Goal: Transaction & Acquisition: Purchase product/service

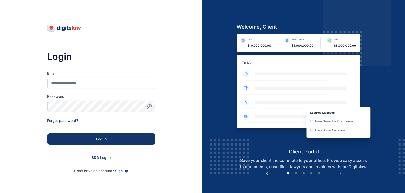
click at [102, 156] on span "SSO Log in" at bounding box center [101, 157] width 19 height 4
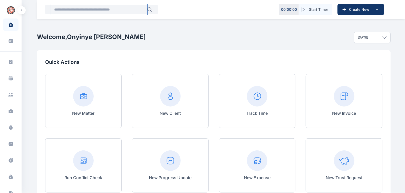
click at [101, 9] on input "text" at bounding box center [99, 9] width 96 height 10
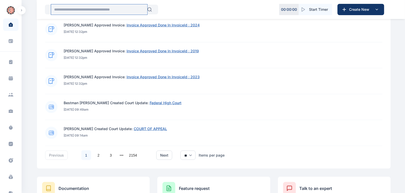
scroll to position [349, 0]
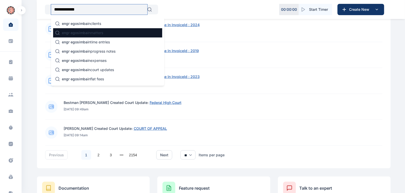
type input "**********"
click at [83, 32] on span "engr egosimba" at bounding box center [75, 33] width 26 height 4
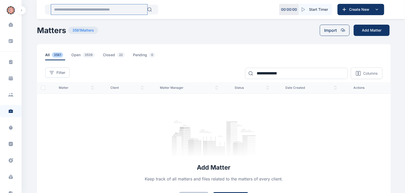
click at [93, 10] on input "text" at bounding box center [99, 9] width 96 height 10
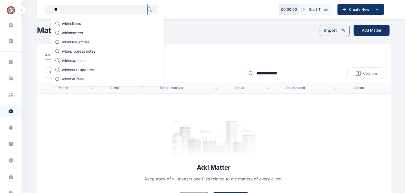
type input "*"
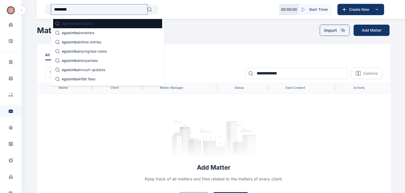
type input "********"
click at [92, 23] on p "egosimba in clients" at bounding box center [77, 23] width 31 height 5
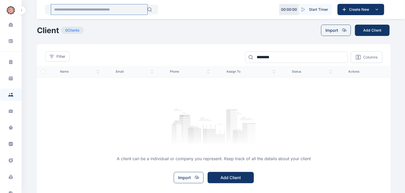
click at [85, 11] on input "text" at bounding box center [99, 9] width 96 height 10
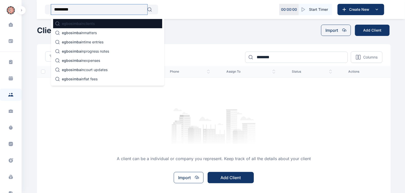
type input "*********"
click at [70, 21] on div "egbosimba in clients" at bounding box center [107, 23] width 109 height 9
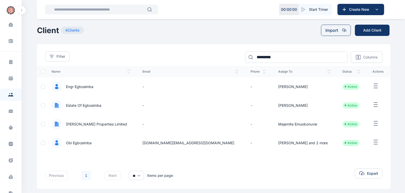
click at [84, 87] on span "Engr Egbosimba" at bounding box center [78, 86] width 32 height 5
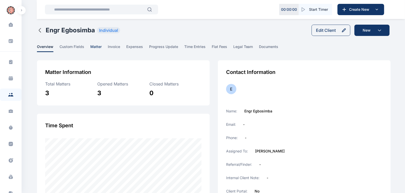
click at [94, 48] on span "matter" at bounding box center [95, 48] width 11 height 8
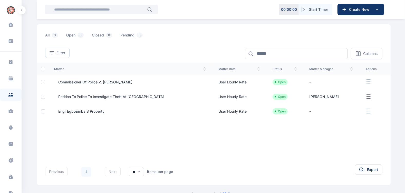
scroll to position [36, 0]
click at [91, 112] on span "Engr Egbosimba'S Property" at bounding box center [79, 111] width 51 height 5
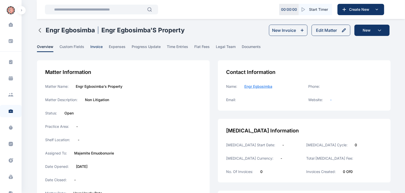
click at [100, 49] on span "invoice" at bounding box center [96, 48] width 12 height 8
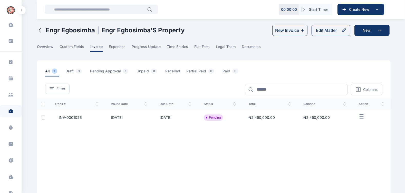
click at [361, 115] on icon "button" at bounding box center [362, 117] width 6 height 6
click at [359, 148] on span "Download PDF" at bounding box center [362, 145] width 25 height 5
click at [346, 144] on icon "button" at bounding box center [346, 146] width 4 height 4
click at [354, 147] on span "Download PDF" at bounding box center [362, 145] width 25 height 5
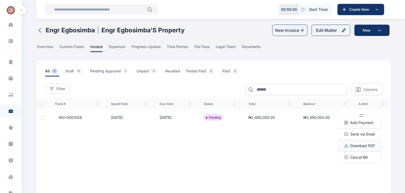
click at [354, 147] on span "Download PDF" at bounding box center [362, 145] width 25 height 5
click at [357, 135] on span "Send via Email" at bounding box center [362, 134] width 24 height 5
click at [325, 137] on div "Trans # issued Date Due Date status total balance action INV-0001026 08/10/2025…" at bounding box center [214, 140] width 354 height 85
click at [362, 118] on icon "button" at bounding box center [362, 117] width 6 height 6
click at [346, 135] on icon "button" at bounding box center [346, 134] width 4 height 4
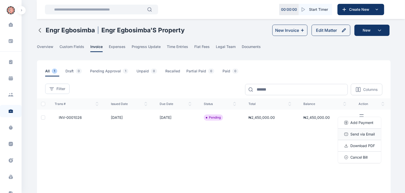
click at [354, 134] on span "Send via Email" at bounding box center [362, 134] width 24 height 5
click at [347, 132] on icon "button" at bounding box center [346, 134] width 4 height 4
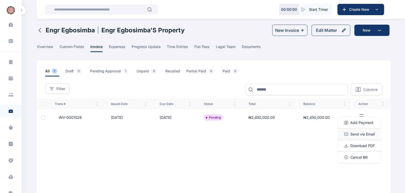
click at [347, 132] on icon "button" at bounding box center [346, 134] width 4 height 4
click at [71, 118] on span "INV-0001026" at bounding box center [68, 117] width 27 height 5
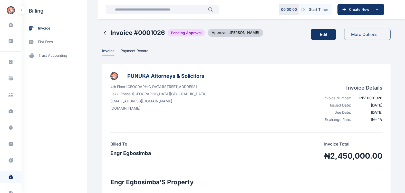
click at [378, 37] on div "More Options" at bounding box center [367, 34] width 46 height 11
click at [313, 94] on div "4th Floor PAS World Centre Plot 7, Block A10, Layi Yusuf Street, Off Admiralty …" at bounding box center [246, 104] width 272 height 40
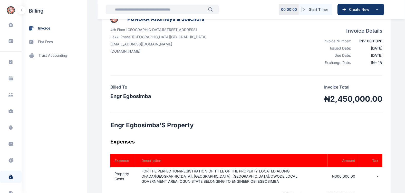
scroll to position [58, 0]
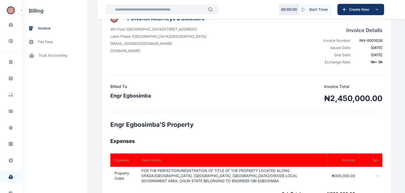
click at [222, 99] on div "Billed To Engr Egbosimba Invoice Total ₦2,450,000.00" at bounding box center [246, 93] width 272 height 21
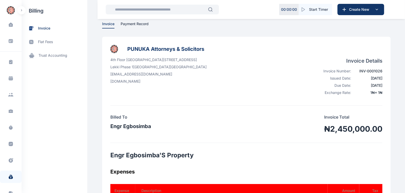
scroll to position [27, 0]
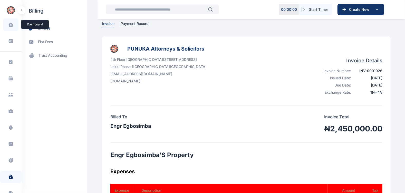
click at [9, 25] on icon at bounding box center [10, 25] width 4 height 4
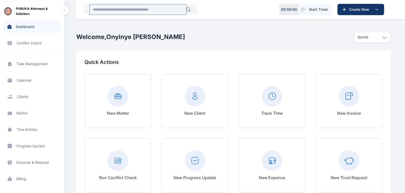
click at [129, 7] on input "text" at bounding box center [138, 9] width 96 height 10
paste input "**********"
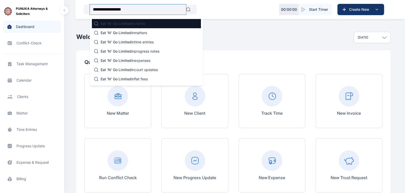
type input "**********"
click at [145, 22] on p "Eat ‘N’ Go Limited in clients" at bounding box center [123, 23] width 44 height 5
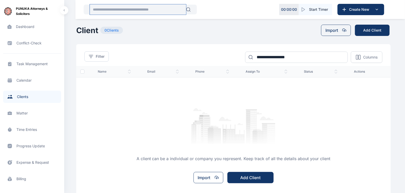
click at [128, 12] on input "text" at bounding box center [138, 9] width 96 height 10
paste input "**********"
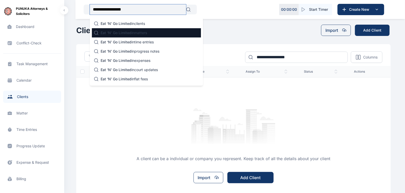
type input "**********"
click at [130, 29] on div "Eat ‘N’ Go Limited in matters" at bounding box center [146, 32] width 109 height 9
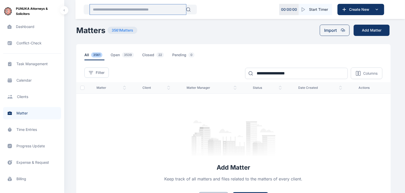
click at [126, 6] on input "text" at bounding box center [138, 9] width 96 height 10
click at [23, 97] on span "Client clients clients" at bounding box center [32, 97] width 58 height 12
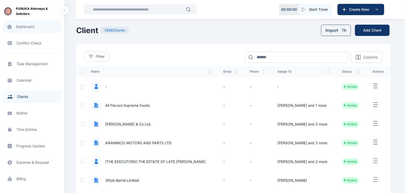
click at [27, 26] on span "Dashboard dashboard dashboard" at bounding box center [32, 27] width 58 height 12
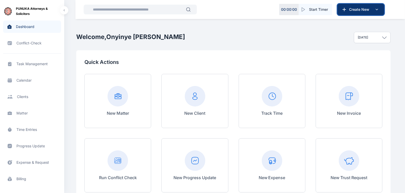
click at [361, 9] on span "Create New" at bounding box center [360, 9] width 27 height 5
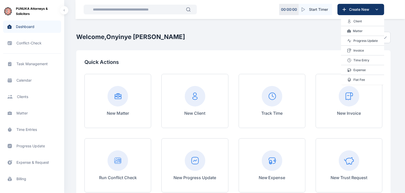
click at [351, 21] on icon at bounding box center [349, 21] width 4 height 4
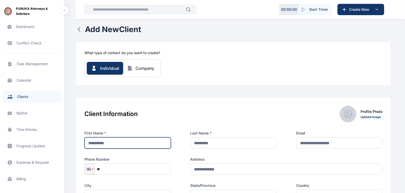
click at [115, 145] on input "text" at bounding box center [127, 142] width 86 height 11
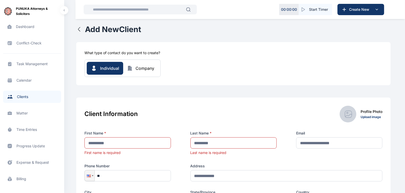
click at [260, 77] on div "What type of contact do you want to create? Individual Company" at bounding box center [233, 63] width 315 height 43
click at [152, 69] on div "Company" at bounding box center [145, 68] width 19 height 6
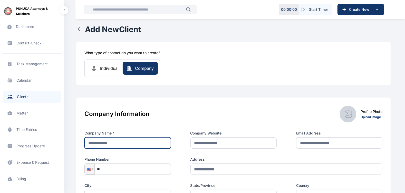
click at [147, 145] on input "text" at bounding box center [127, 142] width 86 height 11
paste input "**********"
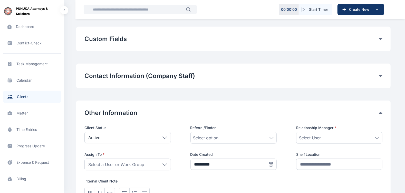
scroll to position [196, 0]
type input "**********"
click at [166, 163] on icon at bounding box center [165, 164] width 4 height 2
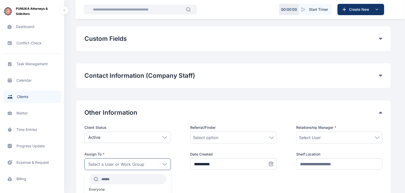
click at [112, 164] on span "Select a User or Work Group" at bounding box center [116, 164] width 56 height 6
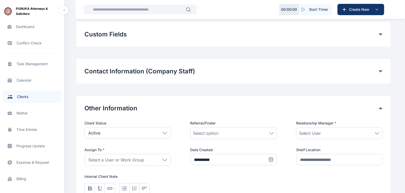
scroll to position [201, 0]
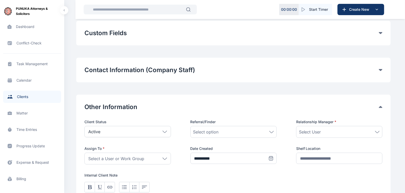
click at [163, 159] on icon at bounding box center [165, 159] width 5 height 2
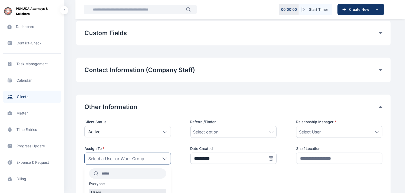
click at [115, 172] on input "text" at bounding box center [132, 173] width 68 height 9
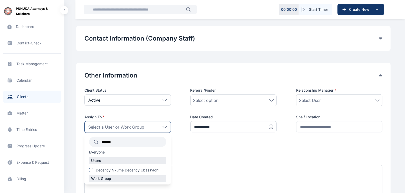
scroll to position [233, 0]
type input "*******"
click at [118, 166] on div "Users Decency Nkume Decency Ubasinachi" at bounding box center [127, 166] width 86 height 18
click at [118, 167] on span "Decency Nkume Decency Ubasinachi" at bounding box center [127, 169] width 63 height 5
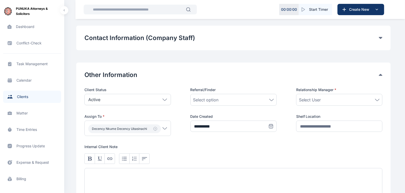
click at [281, 141] on div "**********" at bounding box center [233, 146] width 298 height 119
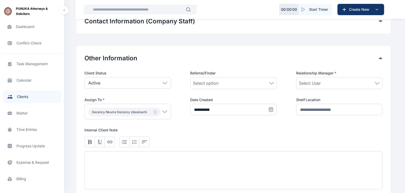
scroll to position [251, 0]
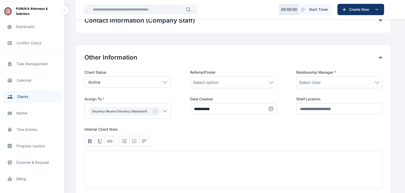
click at [356, 79] on div "Select User" at bounding box center [339, 82] width 81 height 6
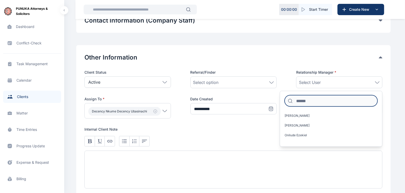
click at [322, 98] on input at bounding box center [331, 100] width 93 height 11
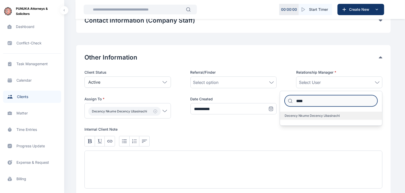
type input "****"
click at [316, 114] on span "Decency Nkume Decency Ubasinachi" at bounding box center [312, 116] width 55 height 4
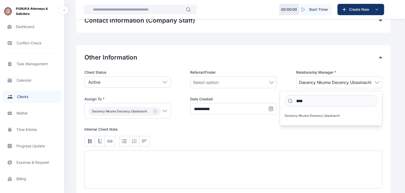
click at [215, 141] on div at bounding box center [233, 141] width 298 height 11
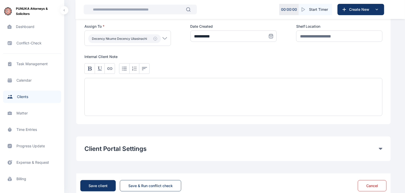
scroll to position [336, 0]
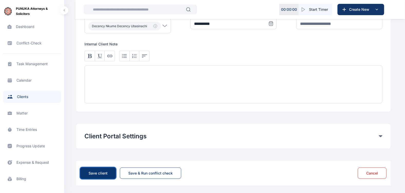
click at [104, 171] on div "Save client" at bounding box center [98, 173] width 19 height 5
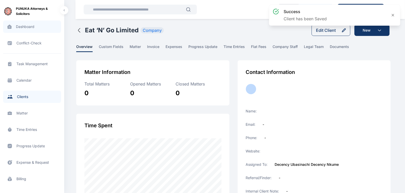
click at [26, 30] on span "Dashboard dashboard dashboard" at bounding box center [32, 27] width 58 height 12
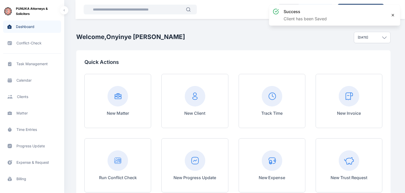
click at [393, 15] on icon at bounding box center [393, 15] width 2 height 2
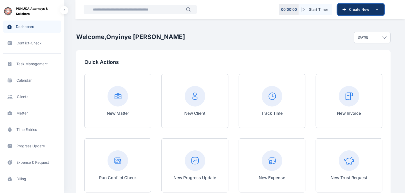
click at [367, 8] on span "Create New" at bounding box center [360, 9] width 27 height 5
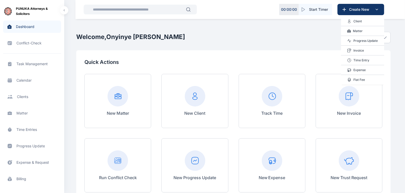
click at [361, 29] on p "Matter" at bounding box center [358, 30] width 10 height 5
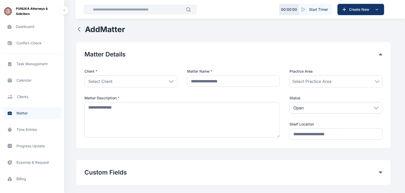
click at [173, 80] on div "Select Client" at bounding box center [130, 81] width 93 height 12
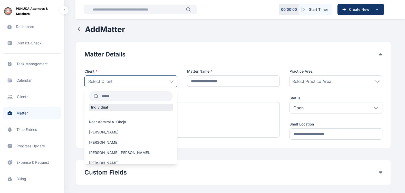
click at [149, 95] on input "text" at bounding box center [135, 96] width 74 height 9
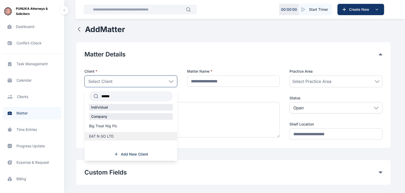
type input "*****"
click at [127, 137] on label "EAT N GO LTD" at bounding box center [130, 136] width 93 height 5
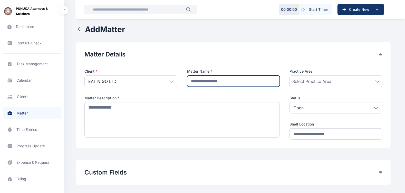
click at [226, 83] on input "text" at bounding box center [233, 80] width 93 height 11
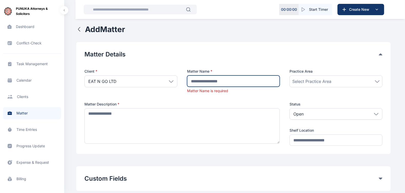
paste input "**********"
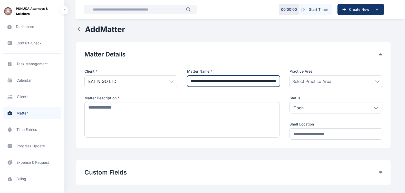
scroll to position [0, 46]
type input "**********"
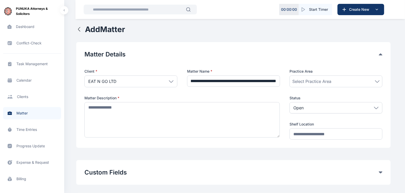
click at [325, 79] on span "Select Practice Area" at bounding box center [311, 81] width 39 height 6
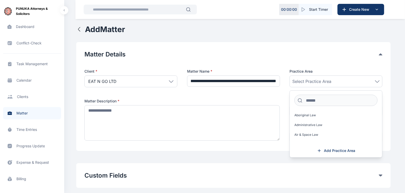
scroll to position [0, 0]
click at [313, 102] on input at bounding box center [335, 100] width 83 height 11
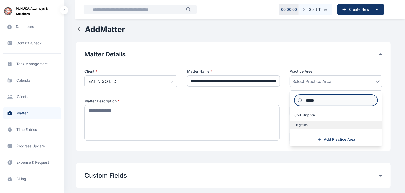
type input "*****"
click at [308, 126] on label "Litigation" at bounding box center [336, 125] width 92 height 8
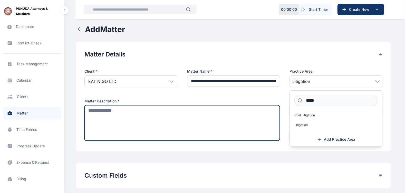
click at [201, 119] on textarea at bounding box center [181, 122] width 195 height 35
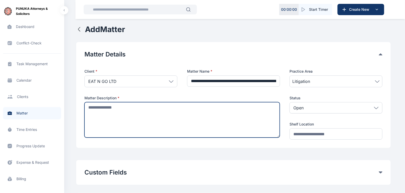
paste textarea "**********"
type textarea "**********"
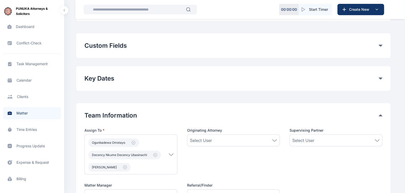
scroll to position [126, 0]
click at [134, 142] on icon "button" at bounding box center [133, 143] width 4 height 4
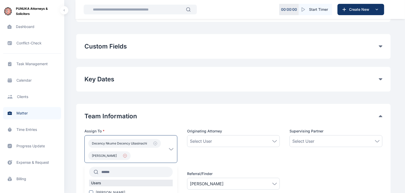
click at [126, 155] on icon "button" at bounding box center [125, 155] width 1 height 1
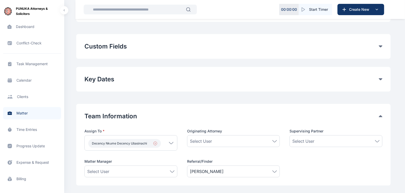
click at [154, 141] on icon "button" at bounding box center [155, 143] width 4 height 4
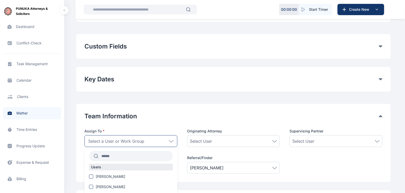
click at [122, 141] on span "Select a User or Work Group" at bounding box center [116, 141] width 56 height 6
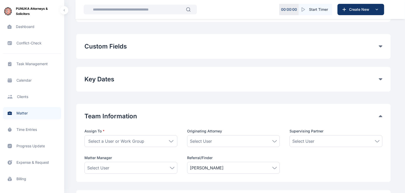
click at [160, 140] on div "Select a User or Work Group" at bounding box center [130, 141] width 93 height 12
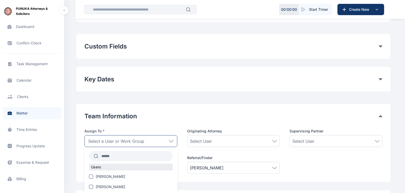
click at [136, 156] on input "text" at bounding box center [135, 155] width 74 height 9
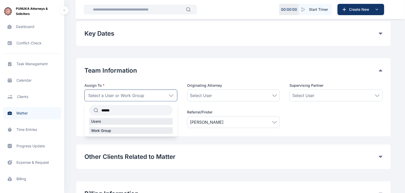
scroll to position [170, 0]
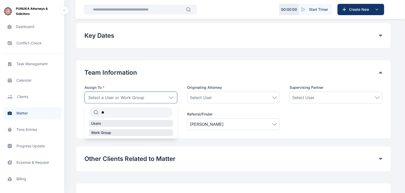
type input "*"
type input "*****"
click at [111, 132] on span "[PERSON_NAME]" at bounding box center [111, 132] width 30 height 5
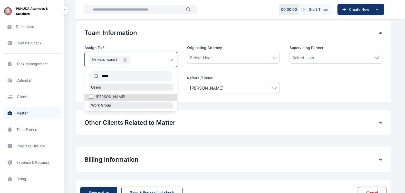
scroll to position [211, 0]
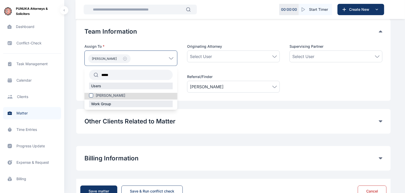
click at [137, 60] on div "[PERSON_NAME]" at bounding box center [130, 58] width 93 height 15
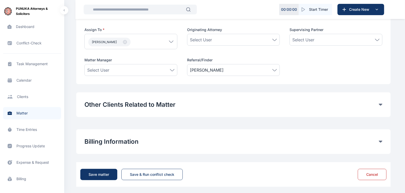
scroll to position [229, 0]
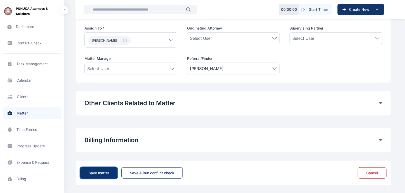
click at [102, 172] on div "Save matter" at bounding box center [99, 172] width 21 height 5
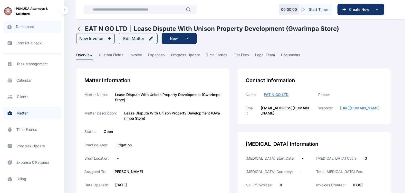
click at [31, 28] on span "Dashboard dashboard dashboard" at bounding box center [32, 27] width 58 height 12
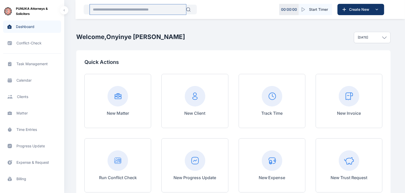
click at [127, 9] on input "text" at bounding box center [138, 9] width 96 height 10
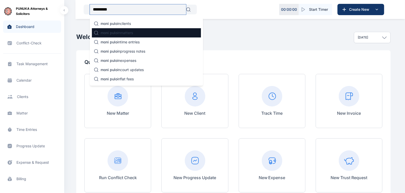
type input "*********"
click at [120, 35] on p "moni pulo in matters" at bounding box center [117, 32] width 32 height 5
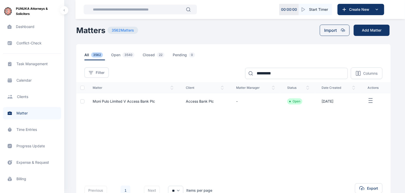
click at [135, 102] on span "Moni Pulo Limited V Access Bank Plc" at bounding box center [124, 101] width 62 height 4
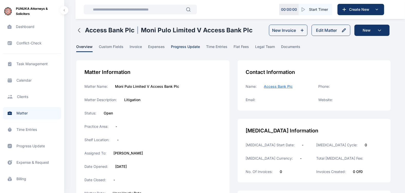
click at [180, 45] on span "progress update" at bounding box center [185, 48] width 29 height 8
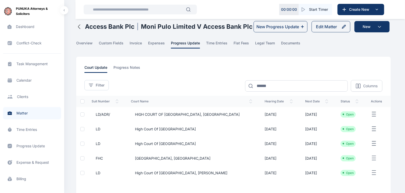
scroll to position [4, 0]
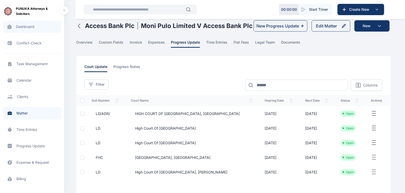
click at [29, 23] on span "Dashboard dashboard dashboard" at bounding box center [32, 27] width 58 height 12
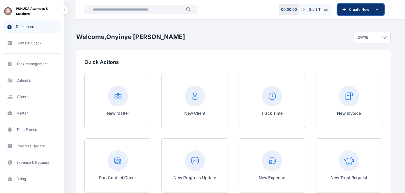
click at [362, 5] on button "Create New" at bounding box center [361, 9] width 47 height 11
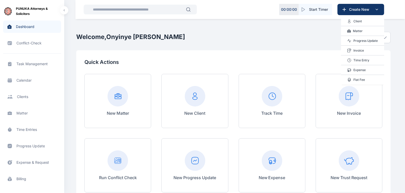
click at [365, 51] on div "Invoice" at bounding box center [362, 51] width 43 height 10
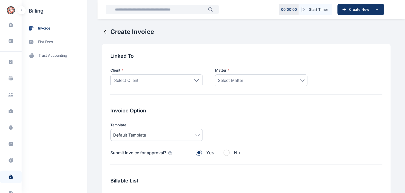
click at [173, 76] on div "Select Client" at bounding box center [156, 80] width 92 height 12
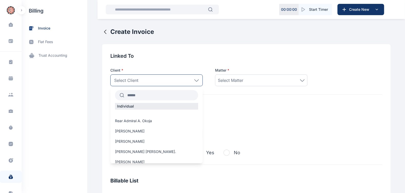
click at [144, 97] on input "text" at bounding box center [161, 95] width 74 height 9
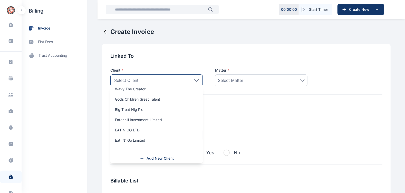
scroll to position [77, 0]
type input "***"
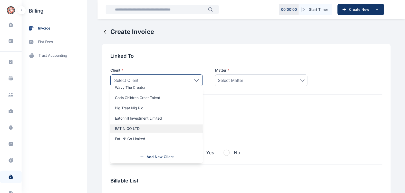
click at [134, 125] on div "EAT N GO LTD" at bounding box center [156, 129] width 92 height 8
click at [137, 128] on label "EAT N GO LTD" at bounding box center [156, 128] width 92 height 5
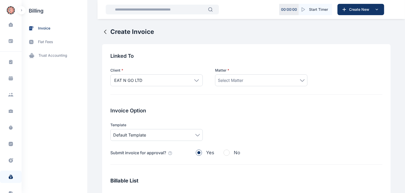
click at [268, 80] on div "Select Matter" at bounding box center [261, 80] width 87 height 6
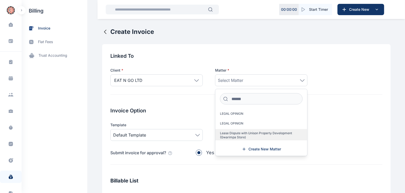
click at [252, 136] on span "Lease Dispute with Unison Property Development (Gwarimpa Store)" at bounding box center [259, 135] width 79 height 8
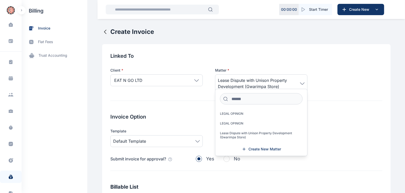
click at [198, 110] on div "Linked To Client * EAT N GO LTD *** Individual [PERSON_NAME] Company Ccl Creati…" at bounding box center [246, 187] width 289 height 287
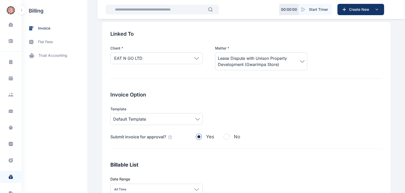
scroll to position [22, 0]
click at [194, 117] on span "Default Template" at bounding box center [156, 119] width 87 height 6
click at [250, 95] on h2 "Invoice Option" at bounding box center [246, 94] width 272 height 7
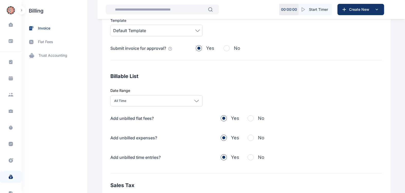
scroll to position [113, 0]
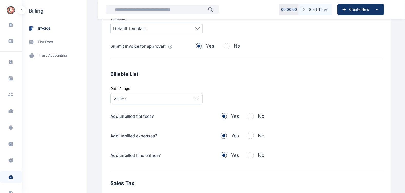
click at [248, 118] on span "button" at bounding box center [251, 116] width 6 height 6
click at [247, 139] on div "Add unbilled flat fees? Yes No Add unbilled expenses? Yes No Add unbilled time …" at bounding box center [246, 136] width 272 height 46
click at [248, 134] on span "button" at bounding box center [251, 136] width 6 height 6
click at [250, 155] on span "button" at bounding box center [251, 155] width 6 height 6
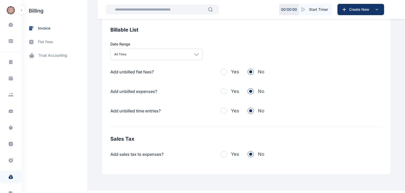
scroll to position [174, 0]
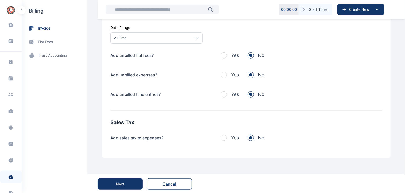
click at [129, 181] on button "Next" at bounding box center [120, 183] width 45 height 11
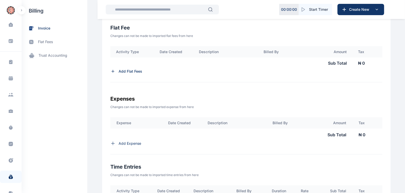
click at [127, 146] on p "Add Expense" at bounding box center [130, 143] width 23 height 5
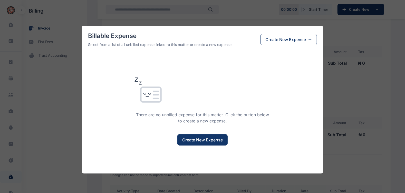
click at [342, 49] on div "Billable Expense Select from a list of all unbilled expense linked to this matt…" at bounding box center [202, 96] width 405 height 193
